Goal: Task Accomplishment & Management: Complete application form

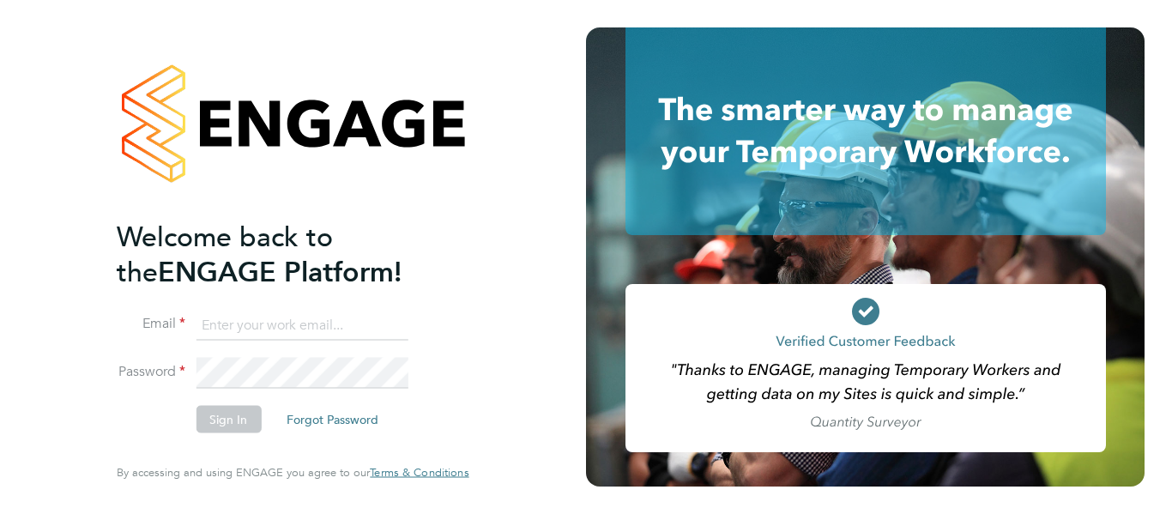
type input "[EMAIL_ADDRESS][DOMAIN_NAME]"
click at [221, 412] on button "Sign In" at bounding box center [228, 419] width 65 height 27
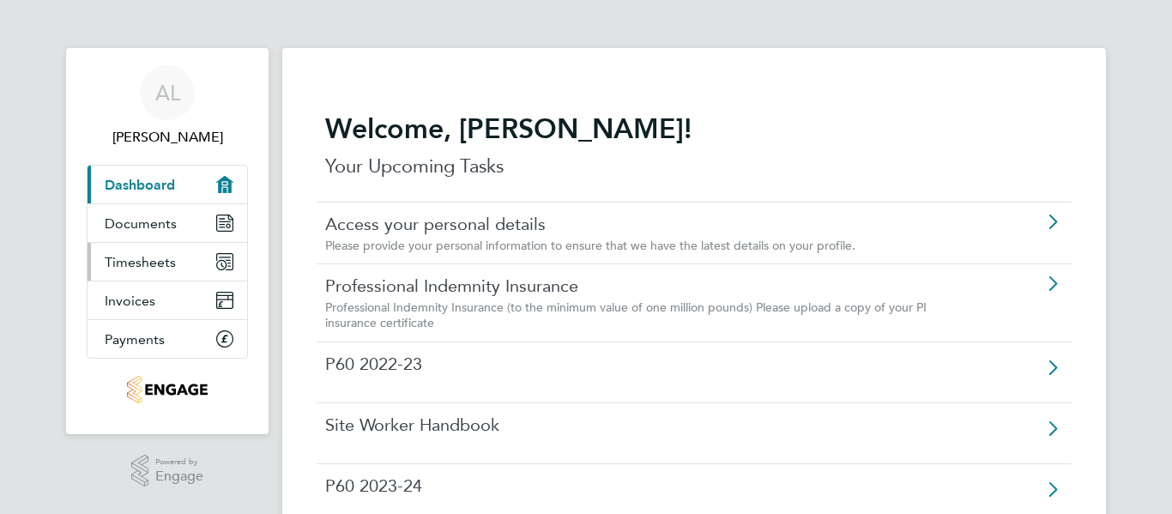
click at [125, 245] on link "Timesheets" at bounding box center [168, 262] width 160 height 38
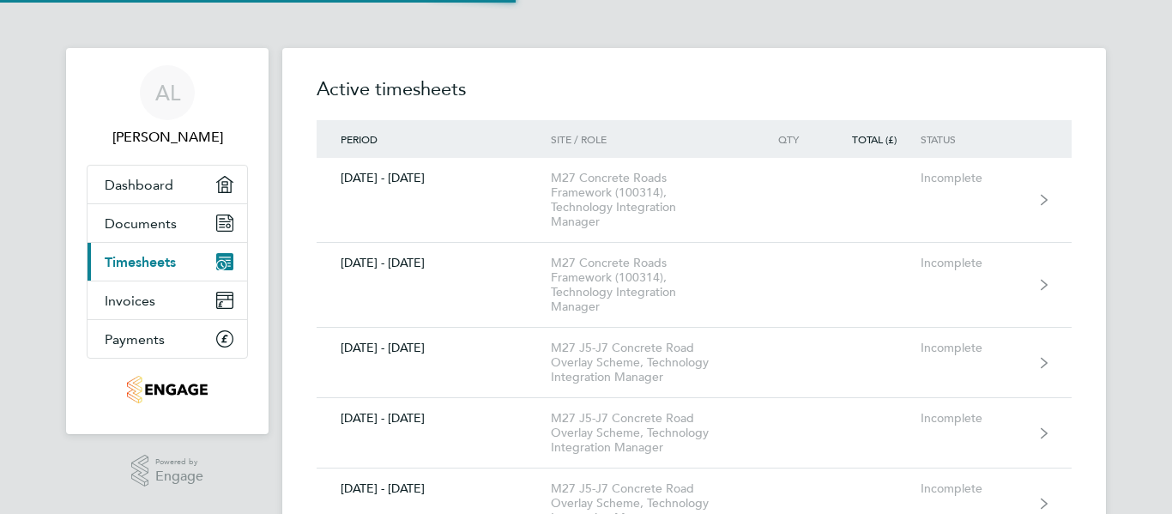
click at [157, 97] on ul "AL [PERSON_NAME] Applications: Dashboard Documents Current page: Timesheets Inv…" at bounding box center [167, 234] width 161 height 372
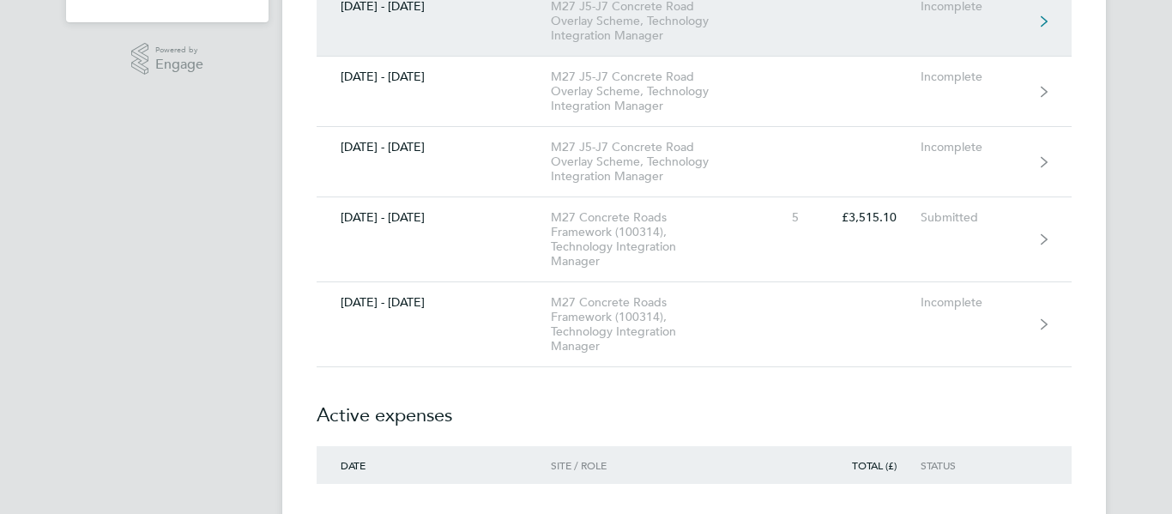
scroll to position [413, 0]
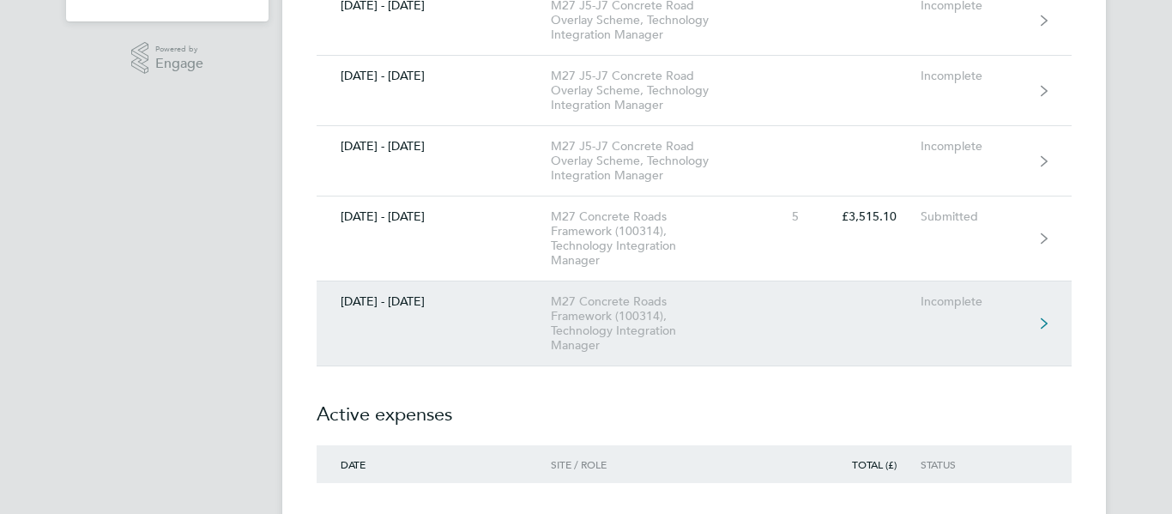
click at [598, 312] on div "M27 Concrete Roads Framework (100314), Technology Integration Manager" at bounding box center [649, 323] width 197 height 58
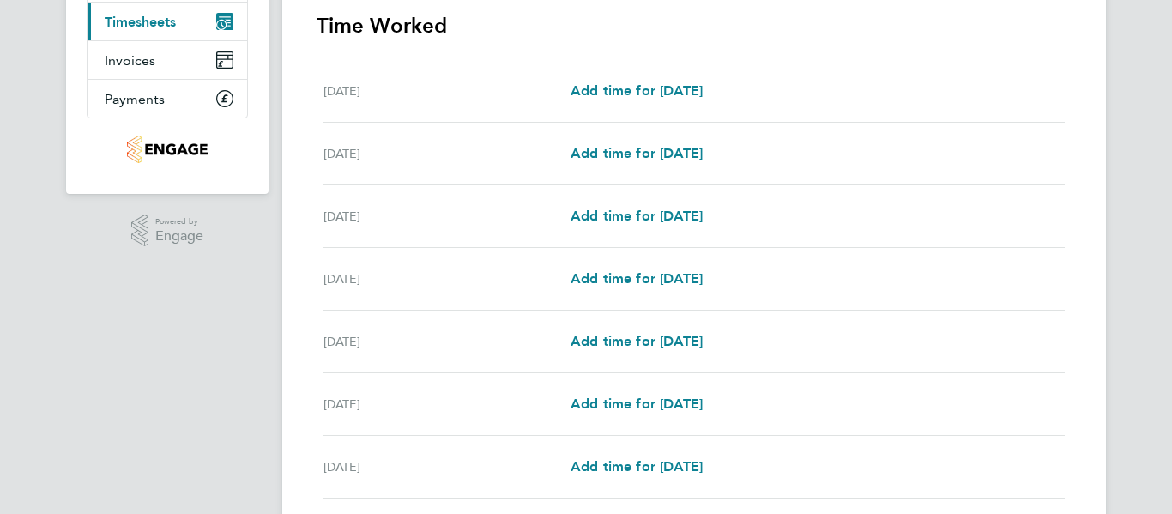
scroll to position [263, 0]
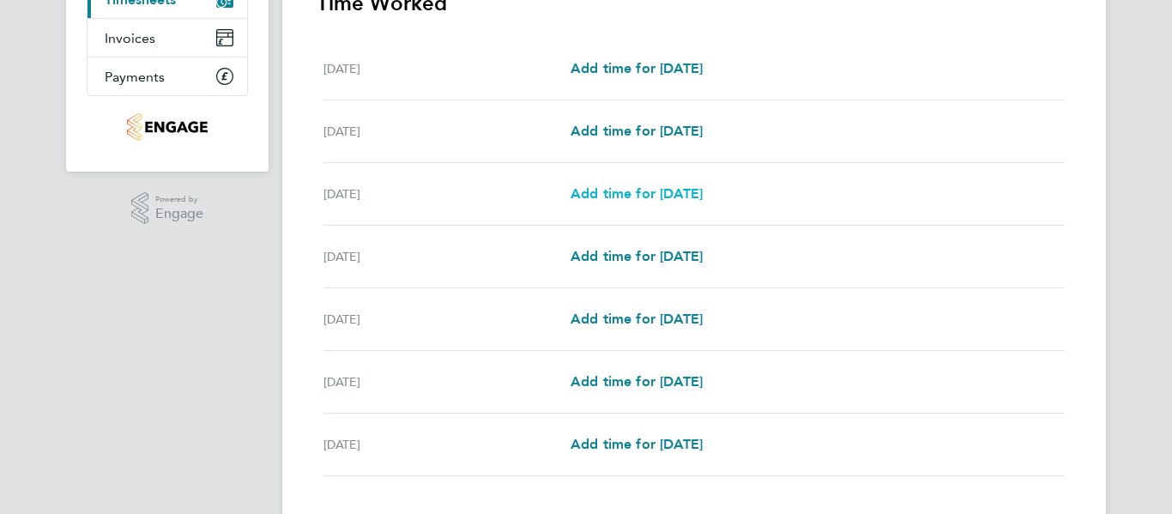
click at [636, 196] on span "Add time for [DATE]" at bounding box center [637, 193] width 132 height 16
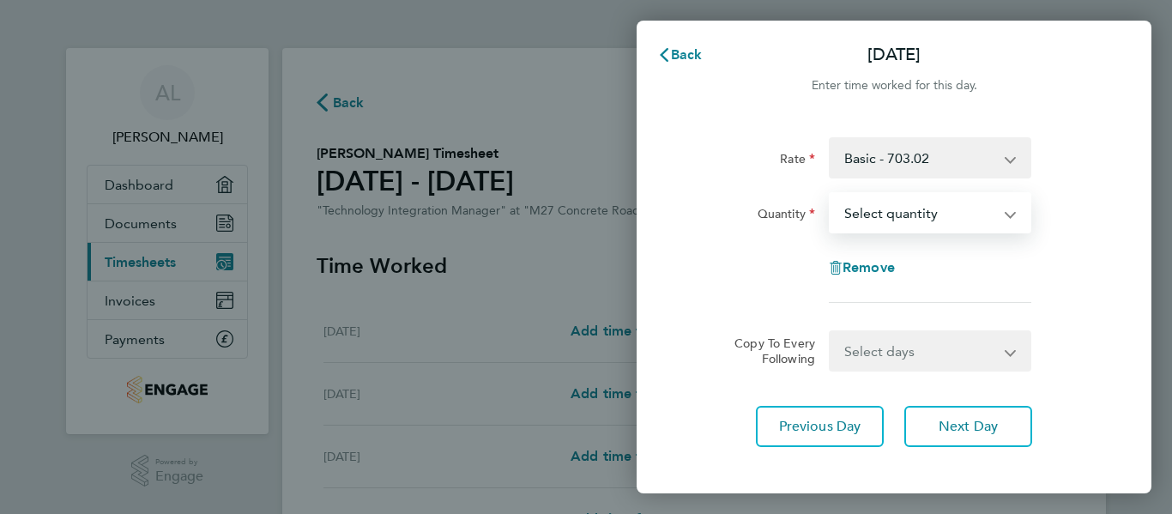
click at [886, 220] on select "Select quantity 0.5 1" at bounding box center [920, 213] width 178 height 38
select select "1"
click at [831, 194] on select "Select quantity 0.5 1" at bounding box center [920, 213] width 178 height 38
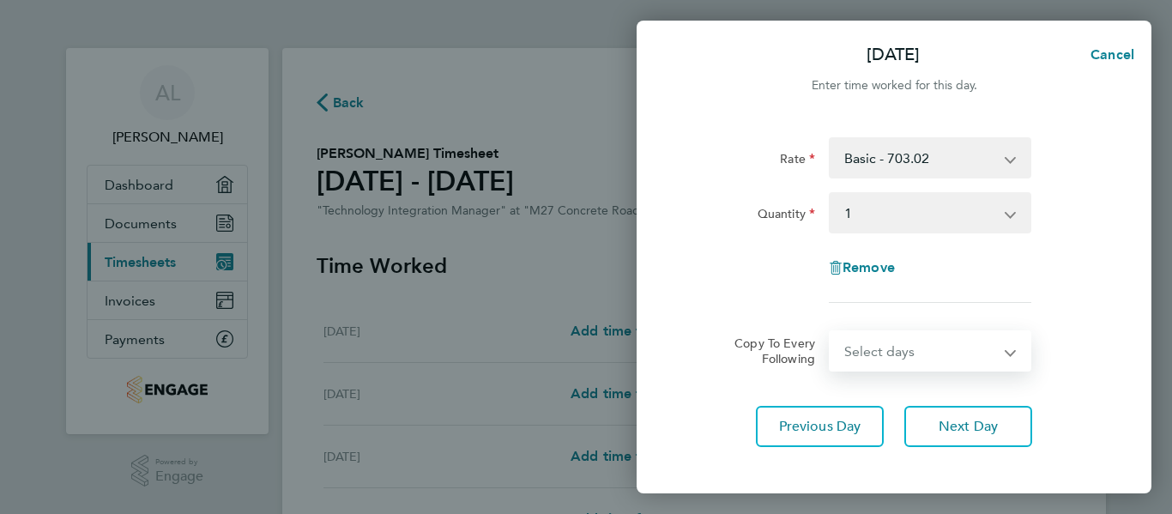
click at [873, 350] on select "Select days Day [DATE] [DATE] [DATE] [DATE]" at bounding box center [921, 351] width 180 height 38
select select "DAY"
click at [831, 332] on select "Select days Day [DATE] [DATE] [DATE] [DATE]" at bounding box center [921, 351] width 180 height 38
select select "[DATE]"
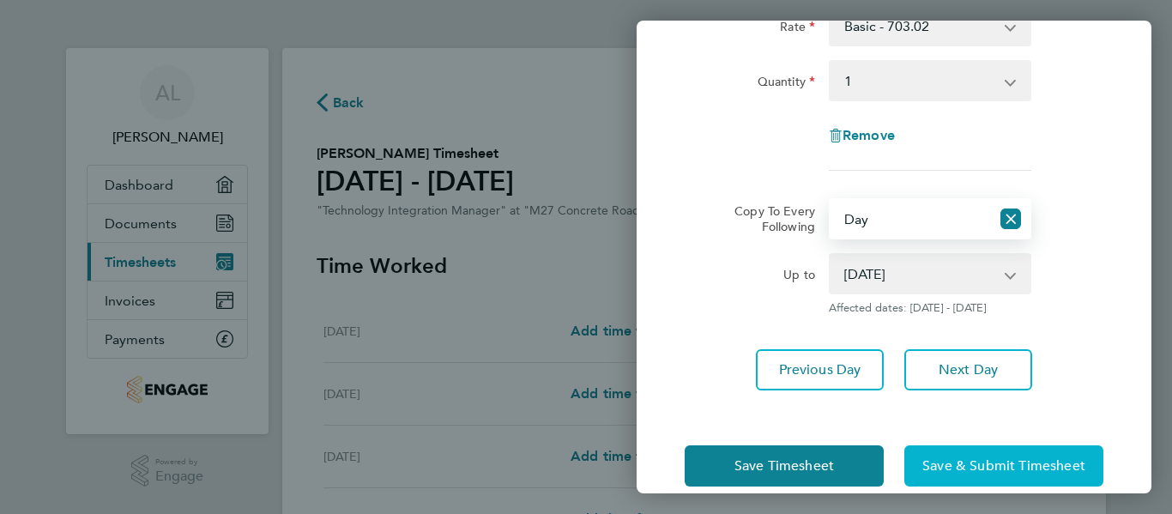
scroll to position [148, 0]
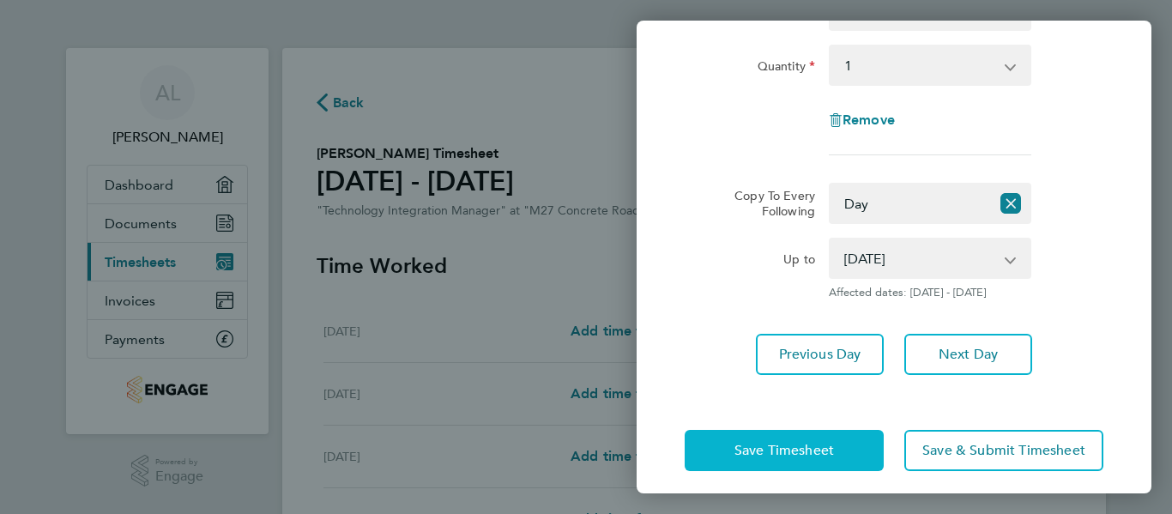
click at [833, 446] on span "Save Timesheet" at bounding box center [785, 450] width 100 height 17
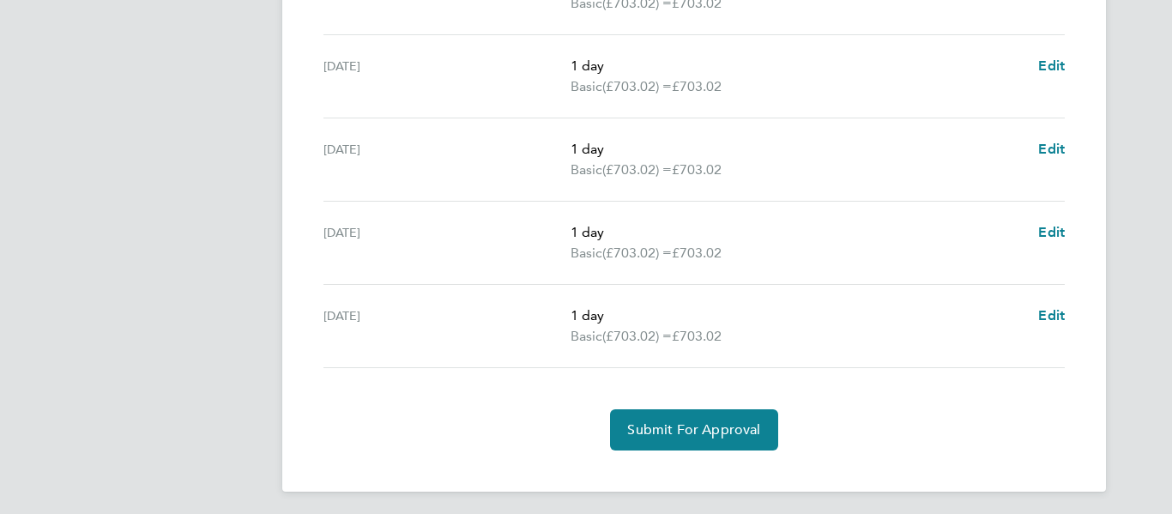
scroll to position [670, 0]
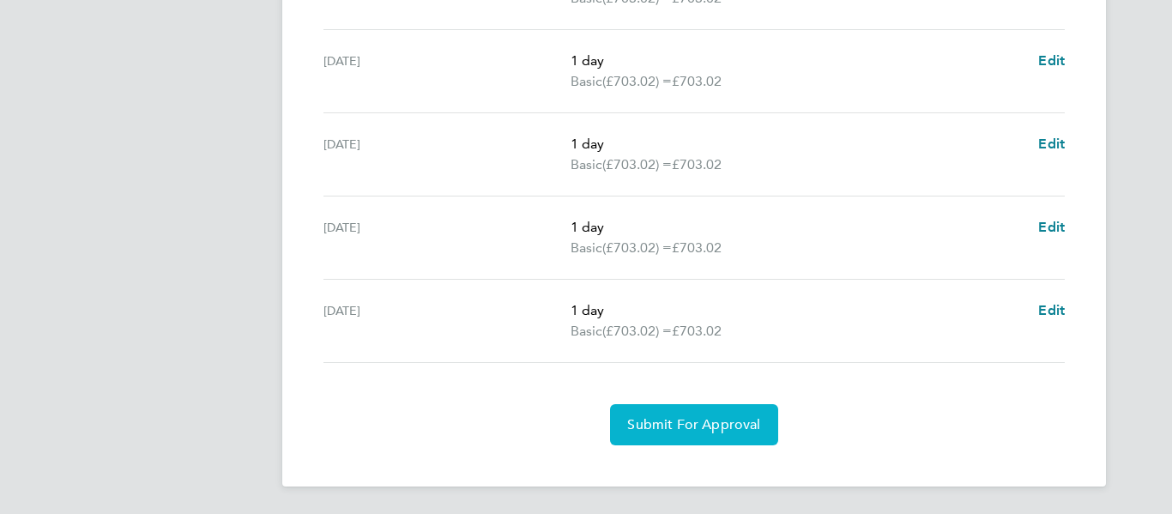
click at [701, 428] on span "Submit For Approval" at bounding box center [693, 424] width 133 height 17
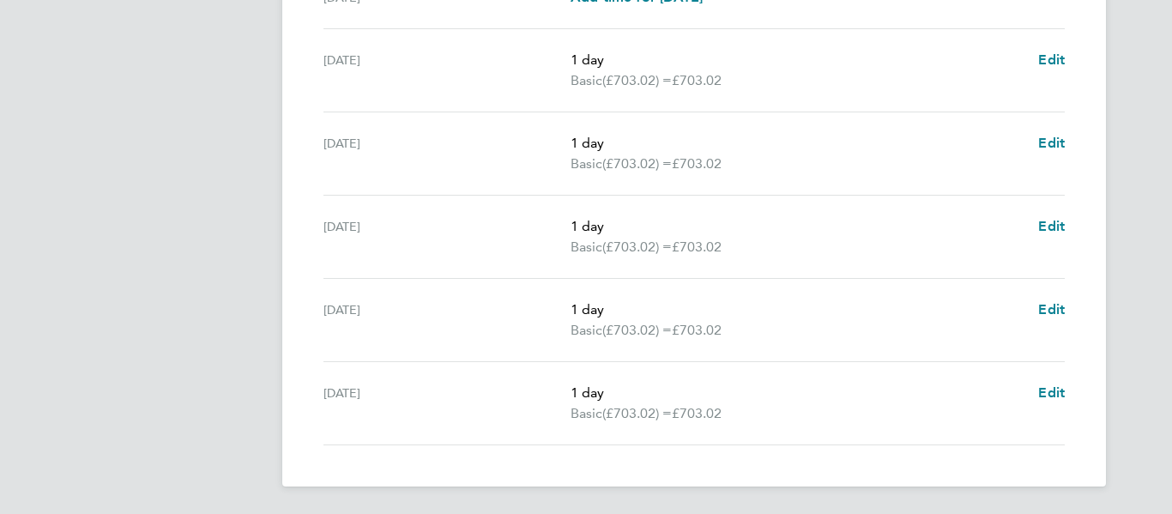
scroll to position [0, 0]
